Goal: Task Accomplishment & Management: Manage account settings

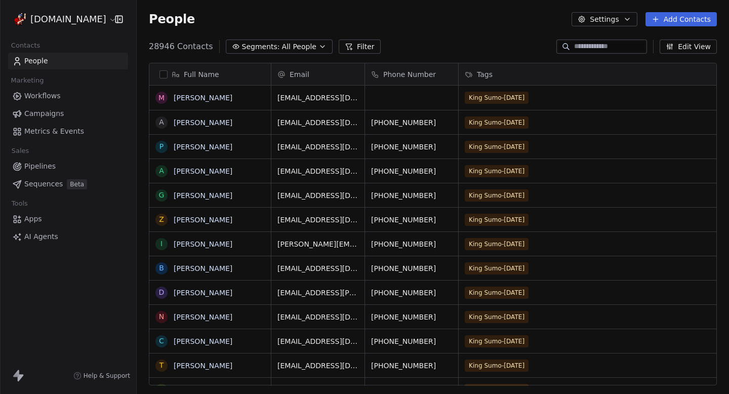
scroll to position [1, 1]
click at [33, 120] on link "Campaigns" at bounding box center [68, 113] width 120 height 17
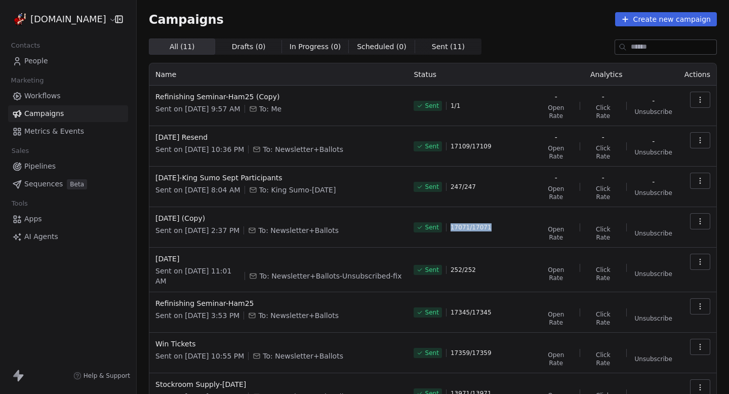
drag, startPoint x: 453, startPoint y: 206, endPoint x: 501, endPoint y: 206, distance: 48.1
click at [501, 213] on div "Sent 17071 / 17071" at bounding box center [470, 227] width 114 height 28
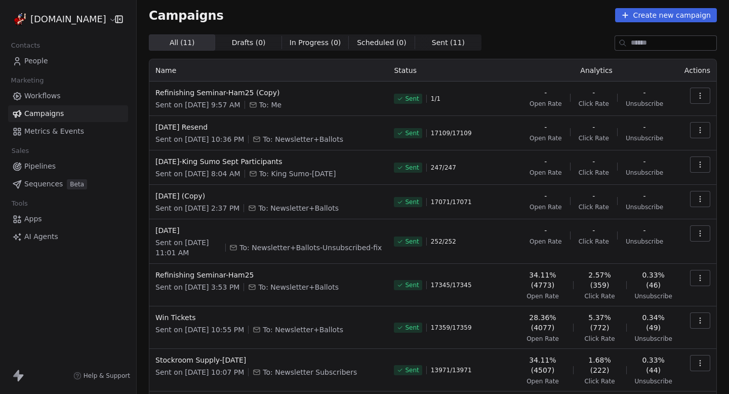
scroll to position [4, 0]
drag, startPoint x: 262, startPoint y: 128, endPoint x: 148, endPoint y: 128, distance: 113.8
click at [148, 128] on div "Campaigns Create new campaign All ( 11 ) All ( 11 ) Drafts ( 0 ) Drafts ( 0 ) I…" at bounding box center [433, 257] width 592 height 523
copy table "Name Status Analytics Actions Refinishing Seminar-Ham25 (Copy) Sent on [DATE] 9…"
click at [148, 128] on div "Campaigns Create new campaign All ( 11 ) All ( 11 ) Drafts ( 0 ) Drafts ( 0 ) I…" at bounding box center [433, 257] width 592 height 523
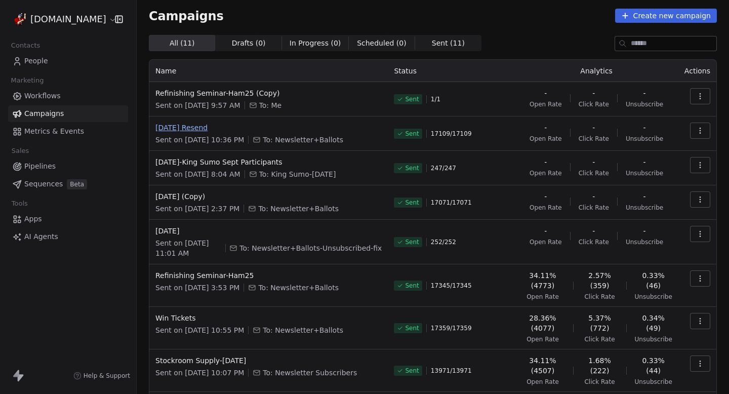
drag, startPoint x: 148, startPoint y: 128, endPoint x: 242, endPoint y: 129, distance: 94.1
click at [243, 129] on div "Campaigns Create new campaign All ( 11 ) All ( 11 ) Drafts ( 0 ) Drafts ( 0 ) I…" at bounding box center [433, 257] width 592 height 523
click at [242, 129] on span "[DATE] Resend" at bounding box center [268, 127] width 226 height 10
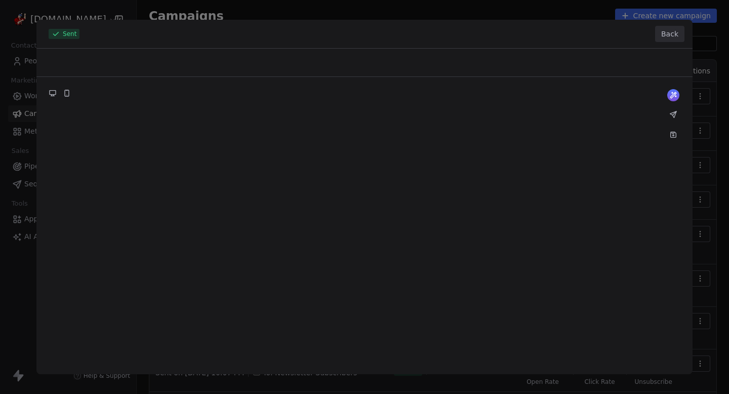
click at [667, 31] on button "Back" at bounding box center [669, 34] width 29 height 16
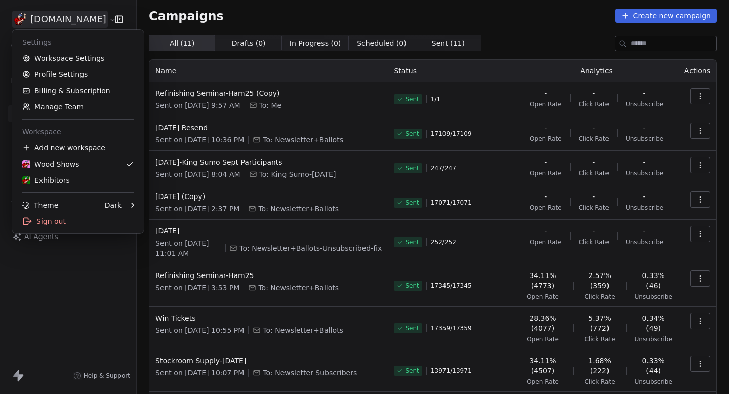
click at [71, 25] on html "[DOMAIN_NAME] Contacts People Marketing Workflows Campaigns Metrics & Events Sa…" at bounding box center [364, 197] width 729 height 394
click at [247, 89] on html "[DOMAIN_NAME] Contacts People Marketing Workflows Campaigns Metrics & Events Sa…" at bounding box center [364, 197] width 729 height 394
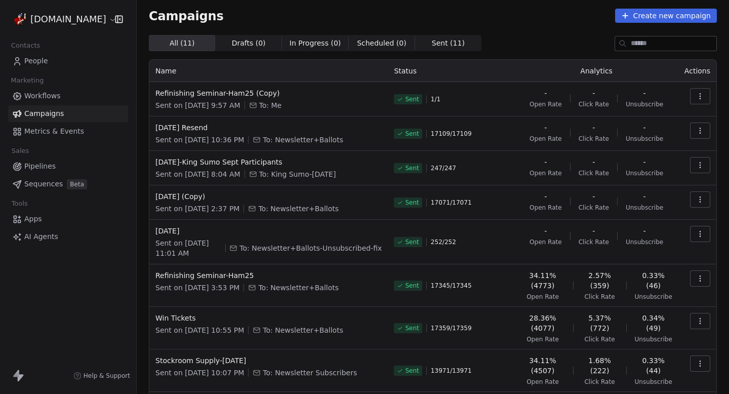
click at [209, 156] on td "[DATE]-King Sumo Sept Participants Sent on [DATE] 8:04 AM To: King Sumo-[DATE]" at bounding box center [268, 168] width 238 height 34
click at [205, 161] on span "[DATE]-King Sumo Sept Participants" at bounding box center [268, 162] width 226 height 10
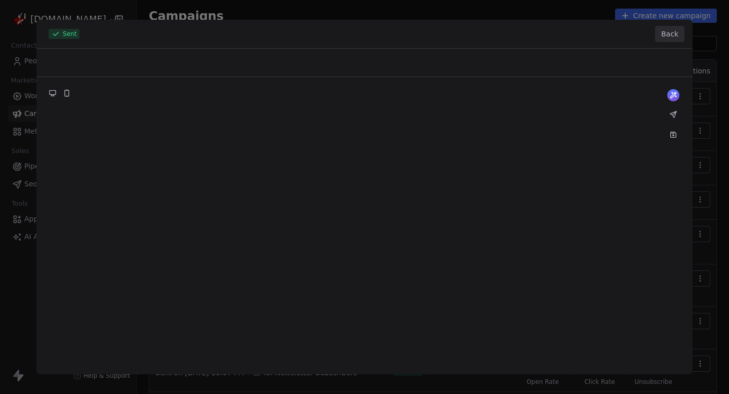
click at [676, 37] on button "Back" at bounding box center [669, 34] width 29 height 16
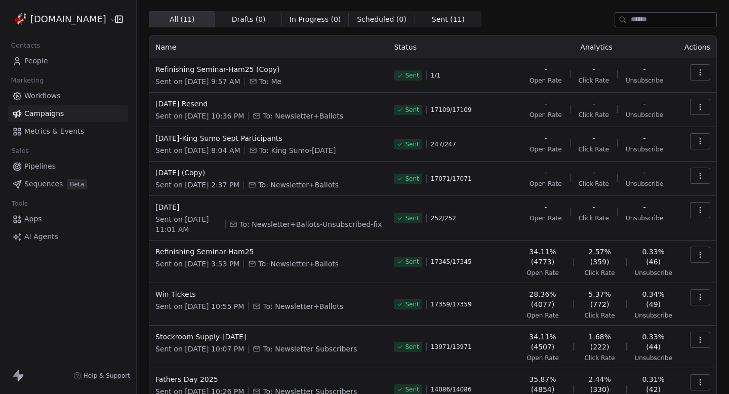
scroll to position [27, 0]
drag, startPoint x: 431, startPoint y: 110, endPoint x: 533, endPoint y: 110, distance: 102.2
click at [532, 110] on tr "[DATE] Resend Sent on [DATE] 10:36 PM To: Newsletter+Ballots Sent 17109 / 17109…" at bounding box center [432, 110] width 567 height 34
click at [533, 110] on div "- Open Rate" at bounding box center [545, 109] width 32 height 20
drag, startPoint x: 481, startPoint y: 108, endPoint x: 426, endPoint y: 108, distance: 55.2
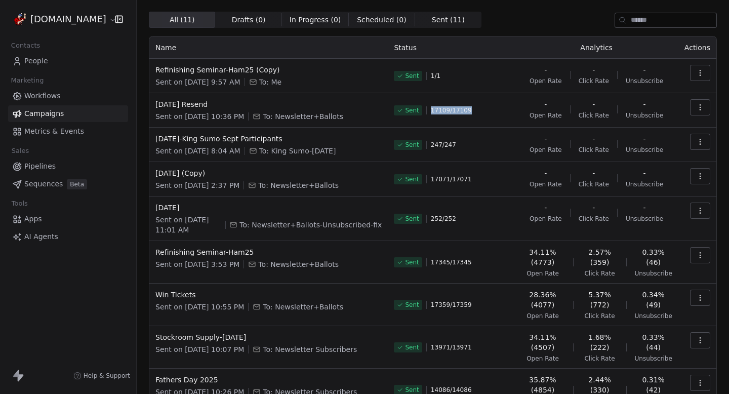
click at [426, 108] on div "Sent 17109 / 17109" at bounding box center [451, 110] width 114 height 22
click at [432, 110] on span "17109 / 17109" at bounding box center [451, 110] width 41 height 8
click at [196, 103] on span "[DATE] Resend" at bounding box center [268, 104] width 226 height 10
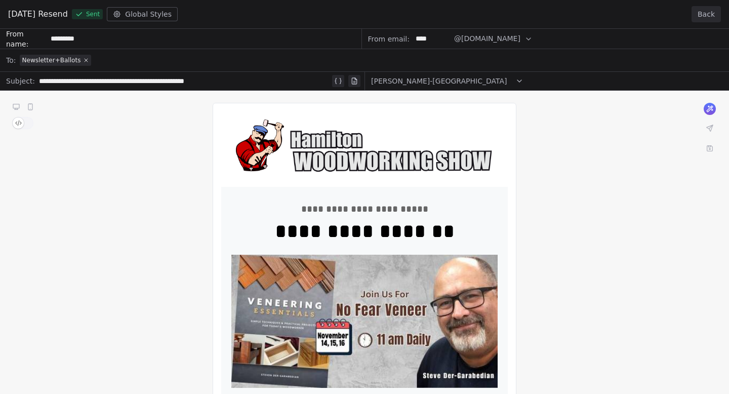
drag, startPoint x: 452, startPoint y: 38, endPoint x: 493, endPoint y: 38, distance: 40.5
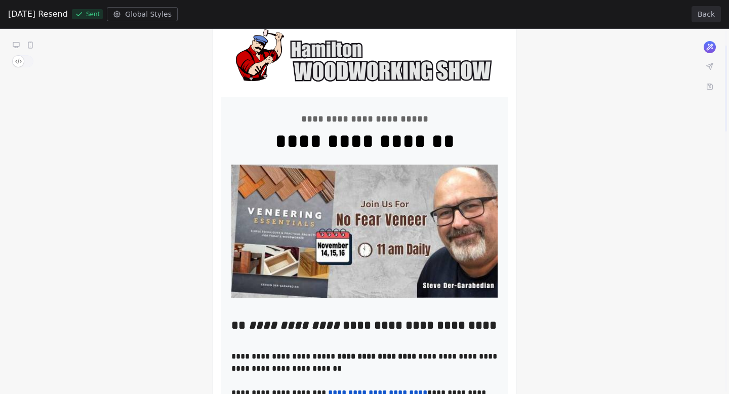
scroll to position [0, 0]
